Goal: Navigation & Orientation: Find specific page/section

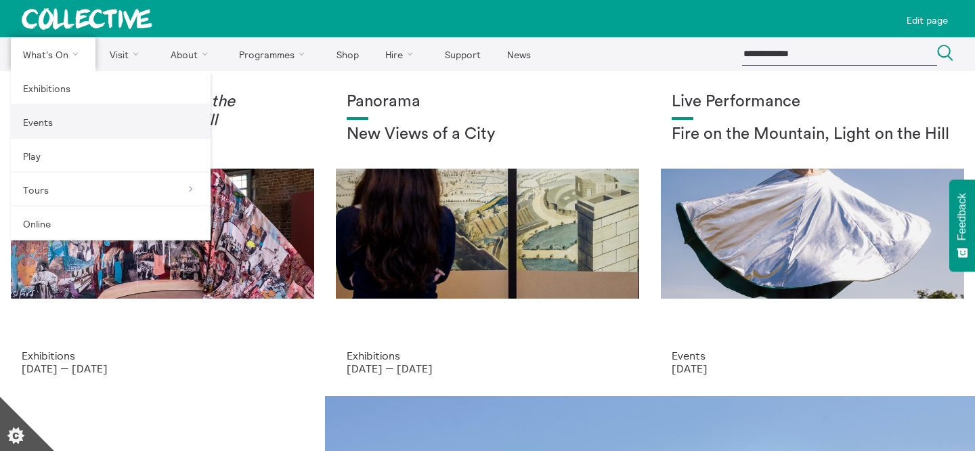
click at [62, 123] on link "Events" at bounding box center [111, 122] width 200 height 34
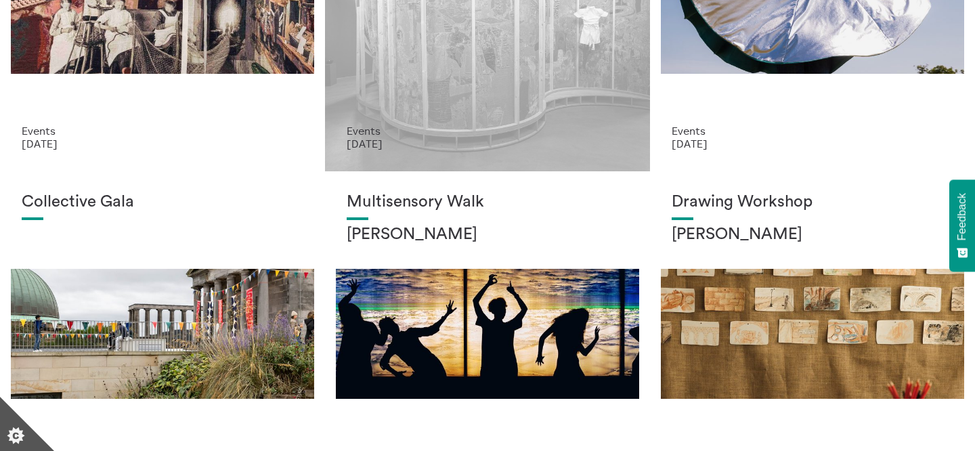
scroll to position [242, 0]
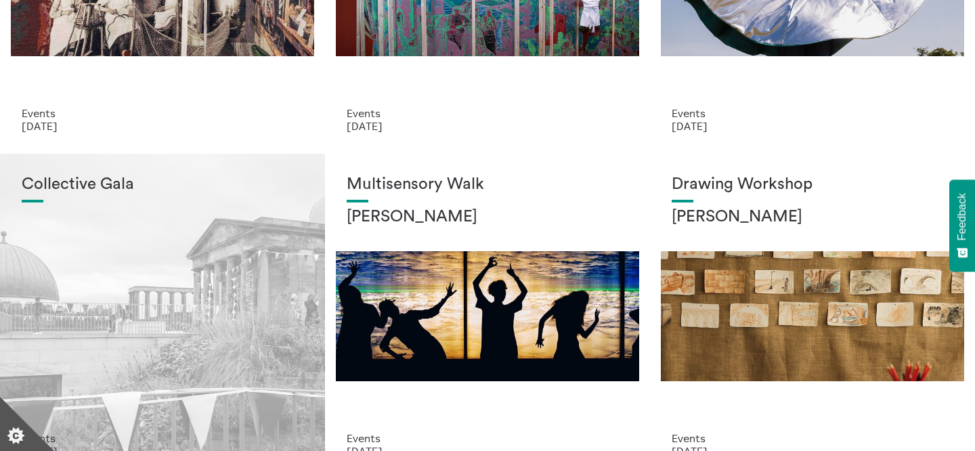
click at [205, 262] on div "Collective Gala" at bounding box center [163, 303] width 282 height 257
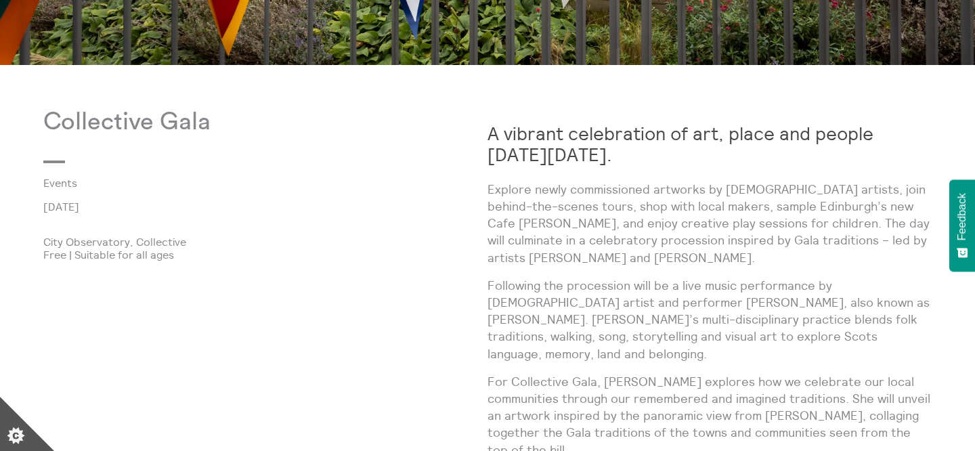
scroll to position [653, 0]
